Goal: Find specific page/section: Find specific page/section

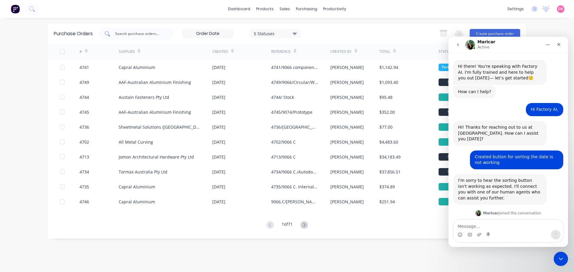
scroll to position [205, 0]
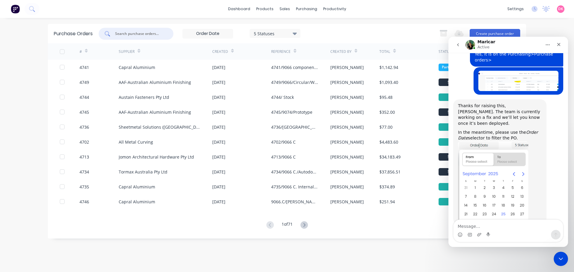
click at [140, 36] on input "text" at bounding box center [140, 34] width 50 height 6
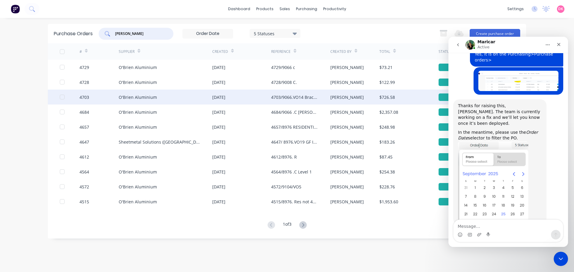
type input "[PERSON_NAME]"
click at [225, 98] on div "[DATE]" at bounding box center [218, 97] width 13 height 6
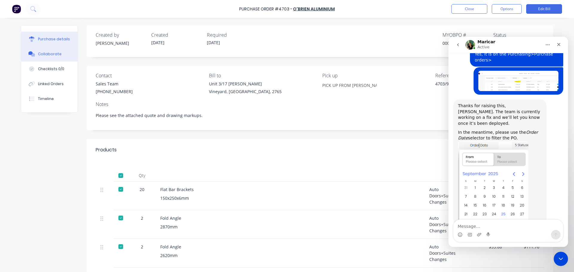
click at [47, 58] on button "Collaborate" at bounding box center [49, 54] width 56 height 15
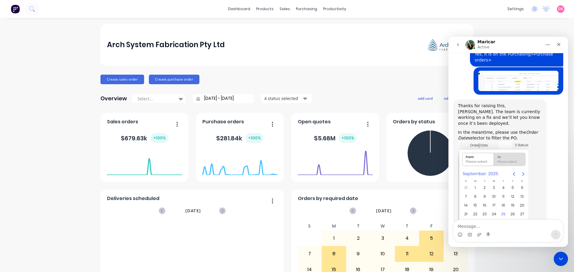
click at [548, 41] on button "Home" at bounding box center [547, 44] width 11 height 11
click at [269, 35] on div "Arch System Fabrication Pty Ltd" at bounding box center [286, 45] width 373 height 42
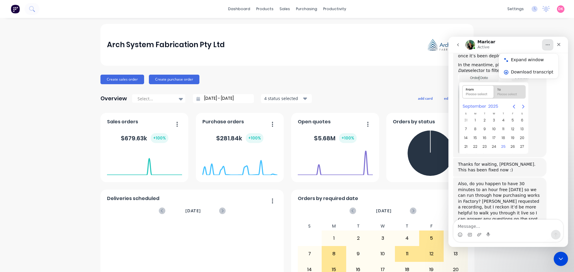
scroll to position [273, 0]
